Goal: Find specific page/section: Find specific page/section

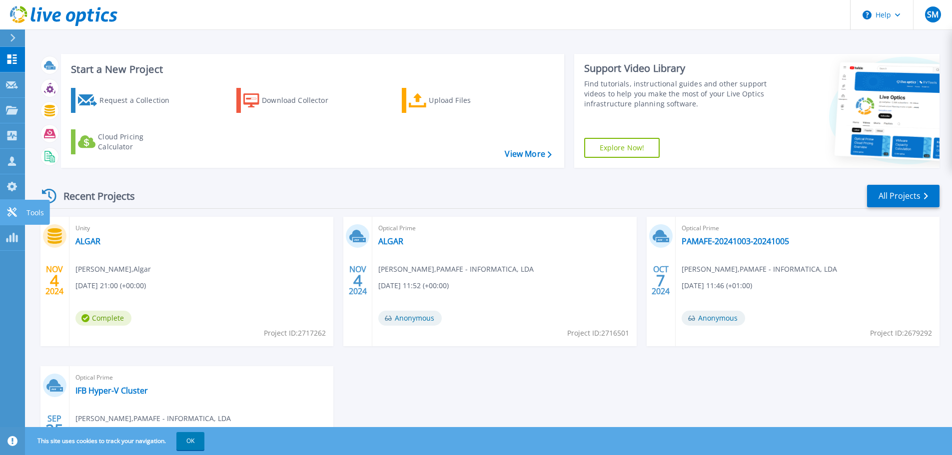
click at [13, 209] on icon at bounding box center [11, 211] width 9 height 9
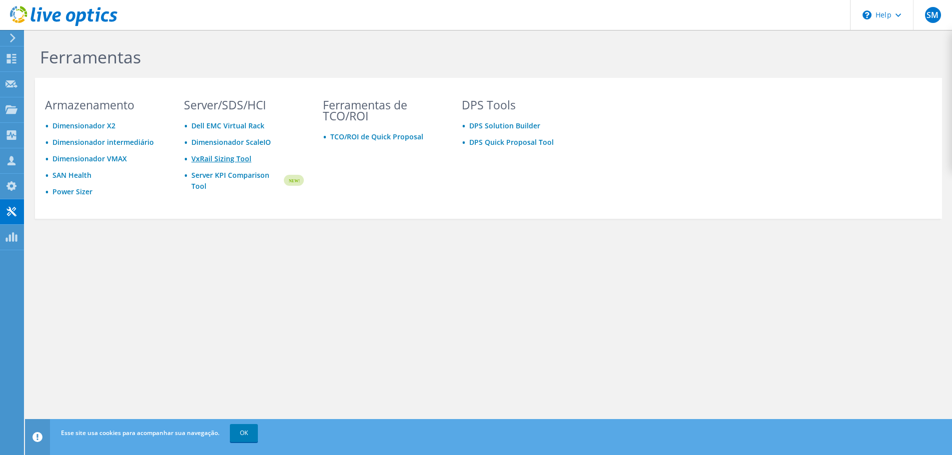
click at [217, 161] on link "VxRail Sizing Tool" at bounding box center [221, 158] width 60 height 9
click at [14, 115] on div at bounding box center [11, 110] width 12 height 11
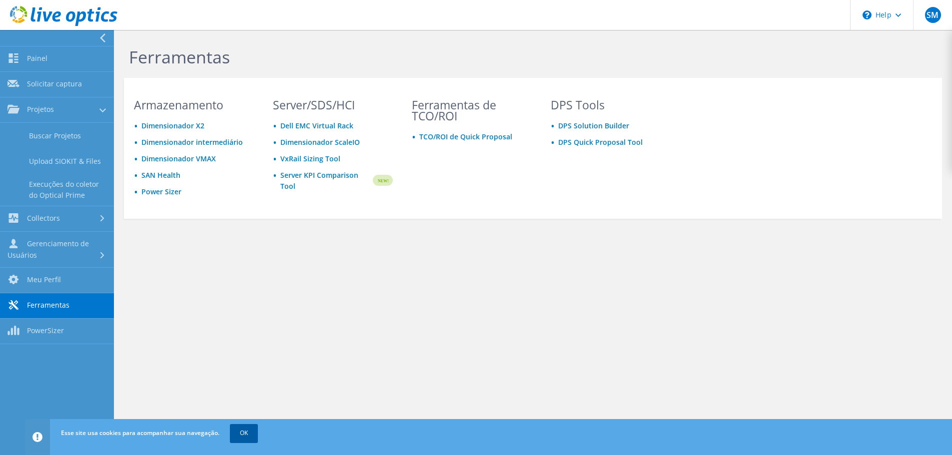
click at [241, 432] on link "OK" at bounding box center [244, 433] width 28 height 18
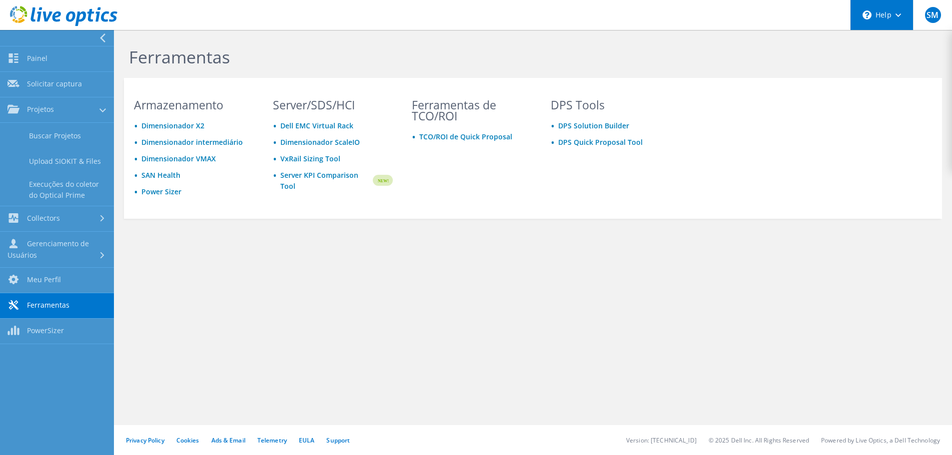
click at [884, 17] on div "\n Help" at bounding box center [881, 15] width 63 height 30
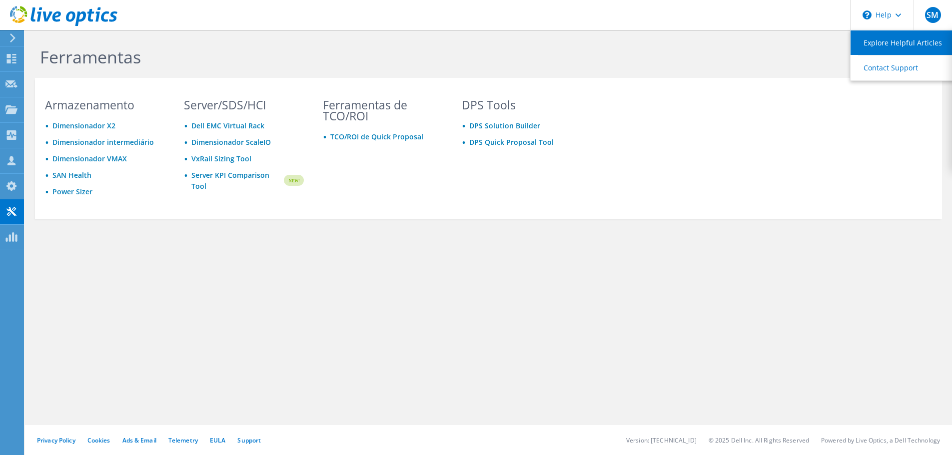
click at [892, 40] on link "Explore Helpful Articles" at bounding box center [906, 42] width 111 height 24
